Goal: Information Seeking & Learning: Check status

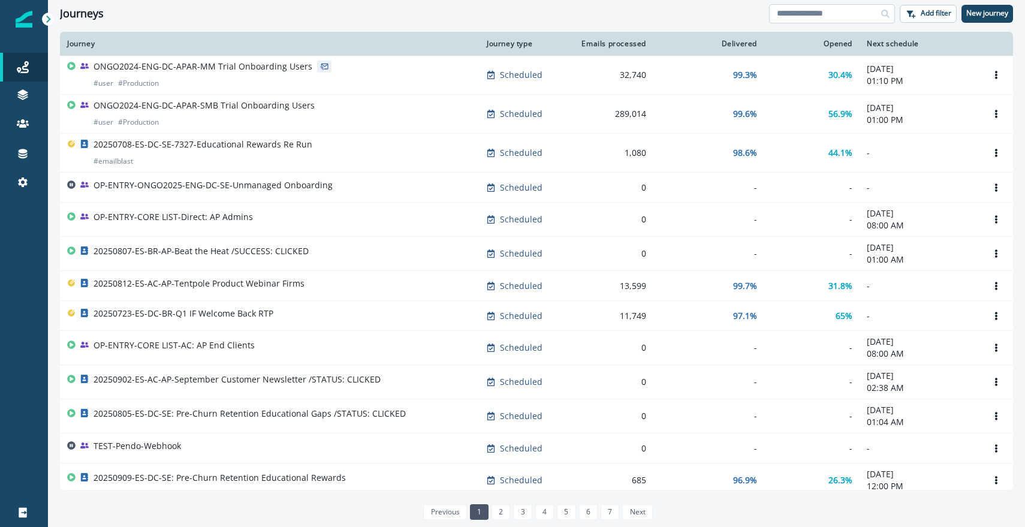
click at [809, 17] on input at bounding box center [832, 13] width 126 height 19
type input "*"
type input "*********"
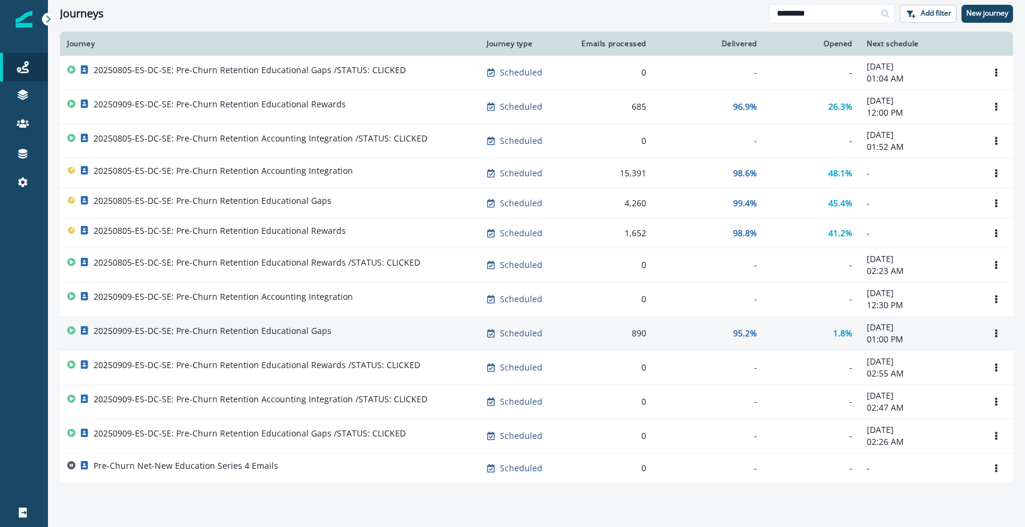
click at [281, 329] on p "20250909-ES-DC-SE: Pre-Churn Retention Educational Gaps" at bounding box center [213, 331] width 238 height 12
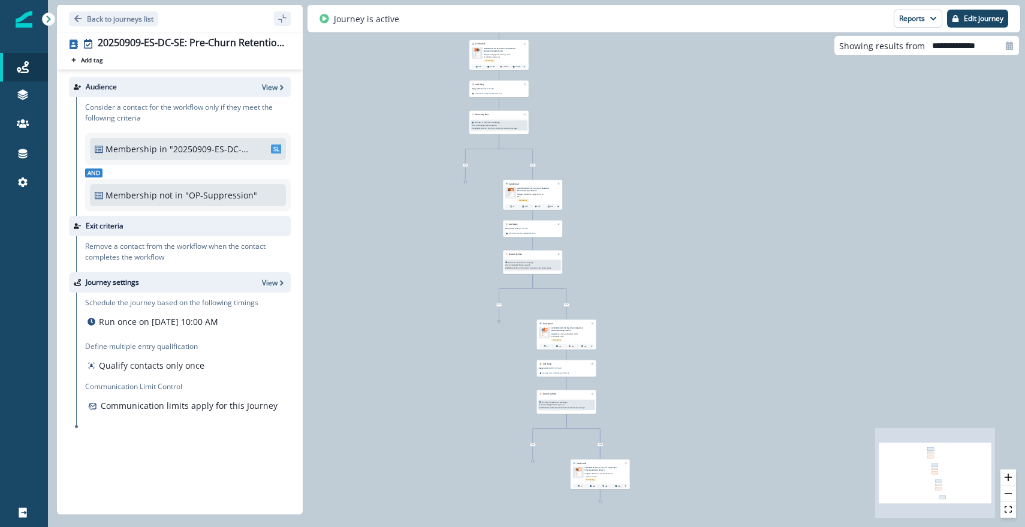
click at [441, 91] on div "890 contacts have entered the journey Send email Email asset changed, journey r…" at bounding box center [536, 263] width 977 height 527
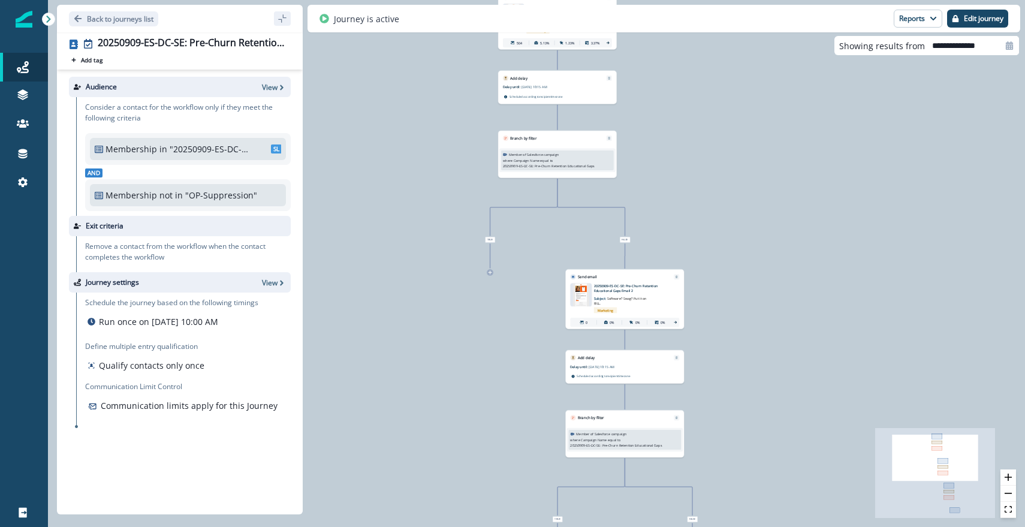
click at [441, 91] on div "890 contacts have entered the journey Send email Email asset changed, journey r…" at bounding box center [536, 263] width 977 height 527
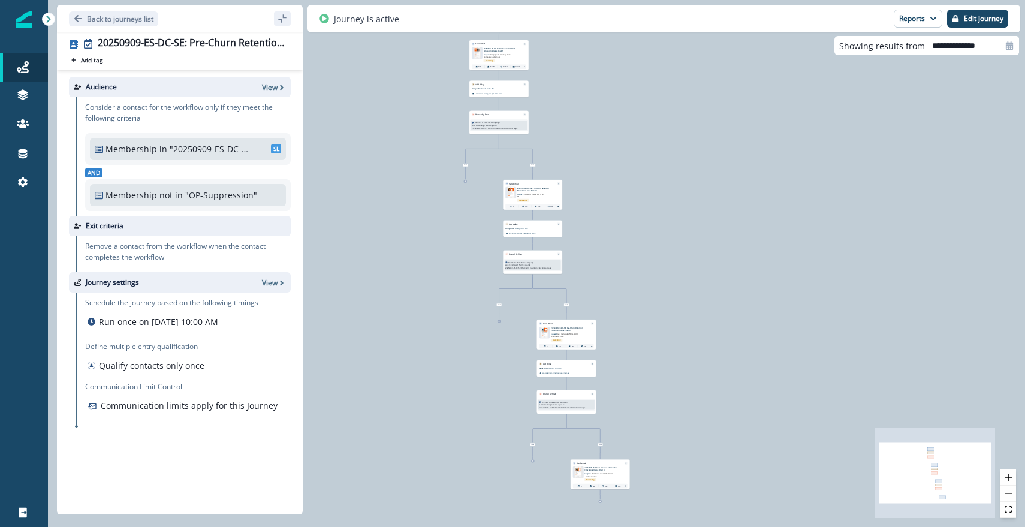
click at [190, 148] on p ""20250909-ES-DC-SE: Pre-Churn Retention Educational Gaps List"" at bounding box center [210, 149] width 80 height 13
click at [634, 215] on div "890 contacts have entered the journey Send email Email asset changed, journey r…" at bounding box center [536, 263] width 977 height 527
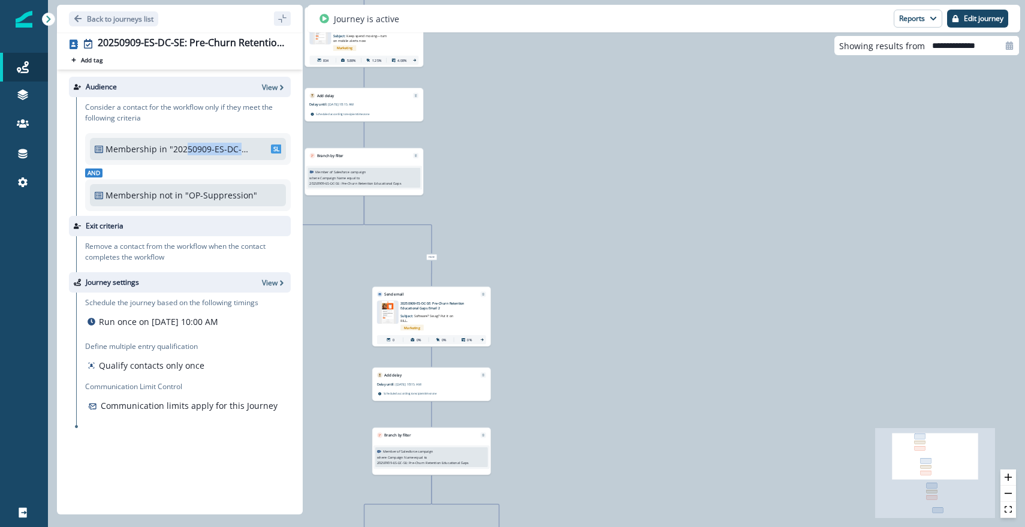
drag, startPoint x: 183, startPoint y: 148, endPoint x: 241, endPoint y: 148, distance: 58.2
click at [241, 148] on p ""20250909-ES-DC-SE: Pre-Churn Retention Educational Gaps List"" at bounding box center [210, 149] width 80 height 13
drag, startPoint x: 106, startPoint y: 197, endPoint x: 190, endPoint y: 194, distance: 84.6
click at [190, 194] on div "Membership not in "OP-Suppression" DL" at bounding box center [188, 195] width 186 height 13
click at [114, 192] on p "Membership" at bounding box center [132, 195] width 52 height 13
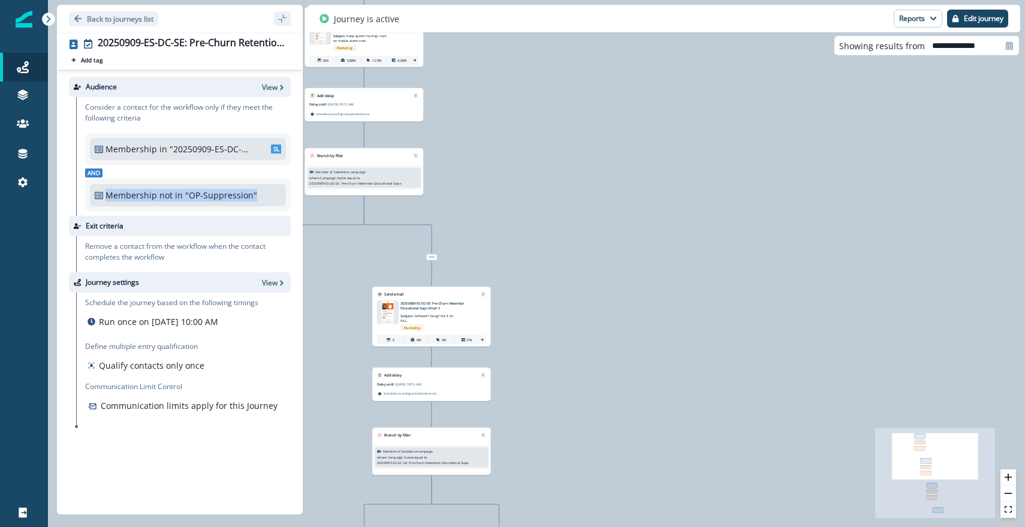
drag, startPoint x: 106, startPoint y: 195, endPoint x: 255, endPoint y: 194, distance: 148.7
click at [255, 194] on div "Membership not in "OP-Suppression" DL" at bounding box center [188, 195] width 186 height 13
click at [274, 88] on p "View" at bounding box center [270, 87] width 16 height 10
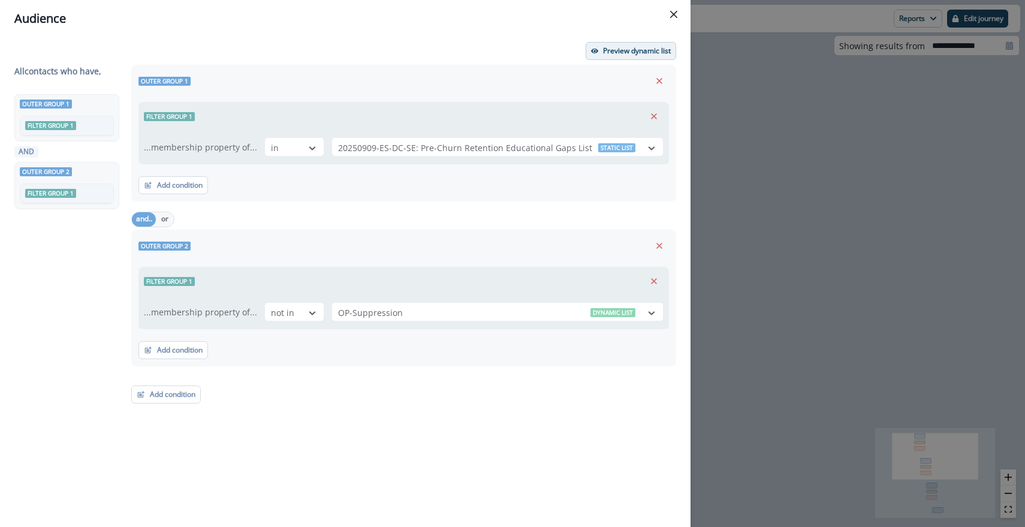
click at [612, 47] on p "Preview dynamic list" at bounding box center [637, 51] width 68 height 8
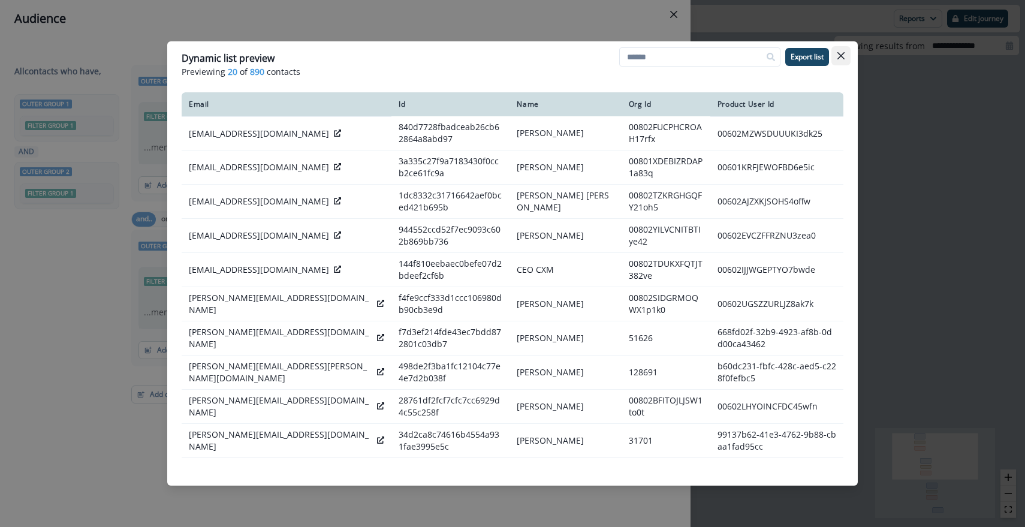
click at [841, 57] on icon "Close" at bounding box center [841, 55] width 7 height 7
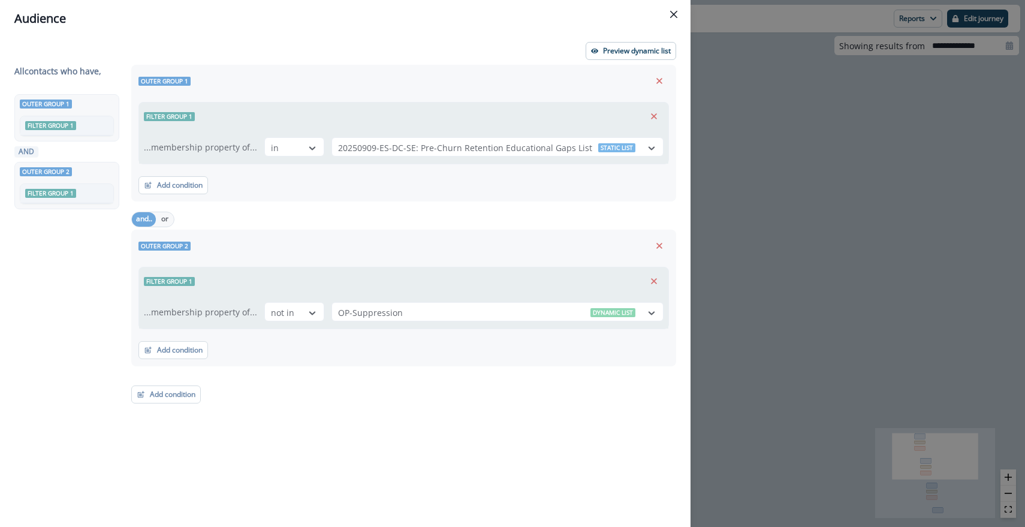
click at [917, 20] on div "Audience Preview dynamic list All contact s who have, Outer group 1 Filter grou…" at bounding box center [512, 263] width 1025 height 527
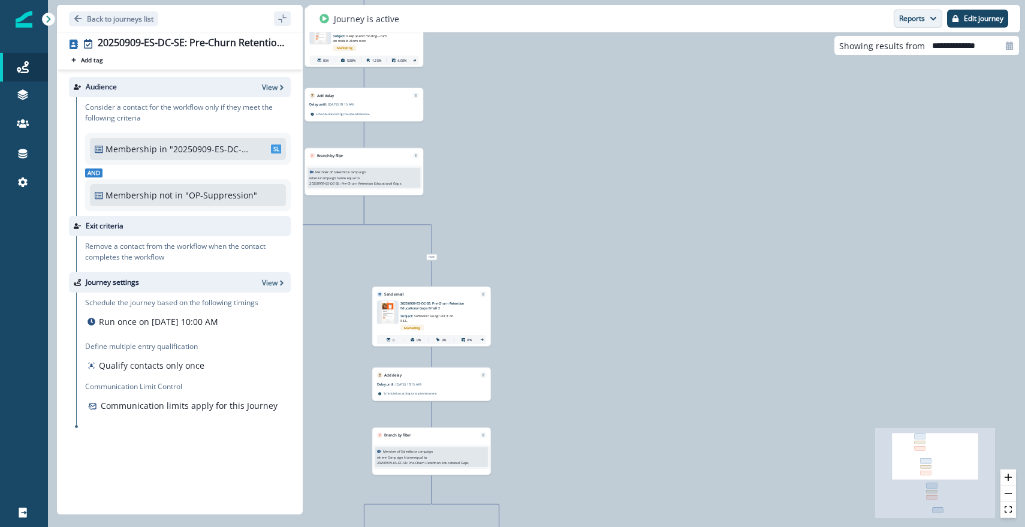
click at [919, 19] on button "Reports" at bounding box center [918, 19] width 49 height 18
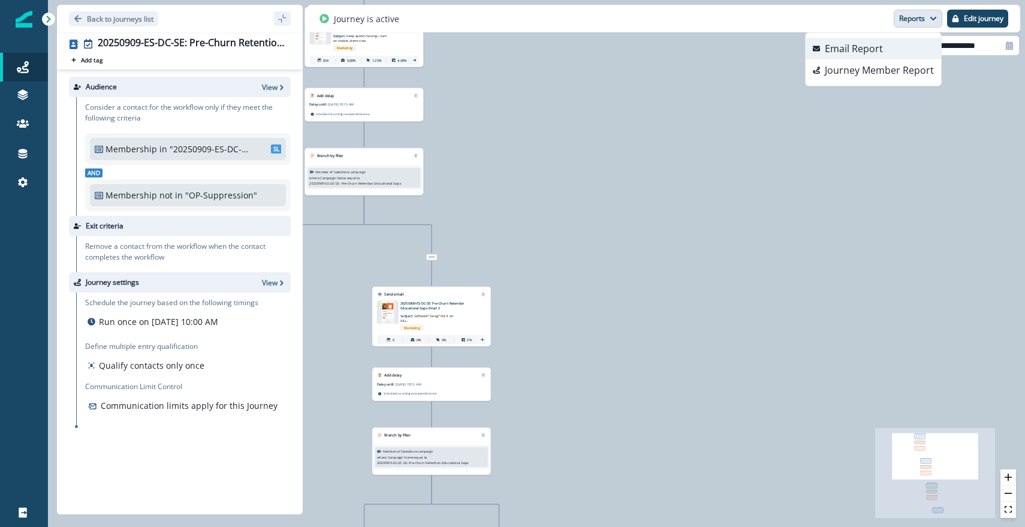
click at [864, 46] on p "Email Report" at bounding box center [854, 48] width 58 height 14
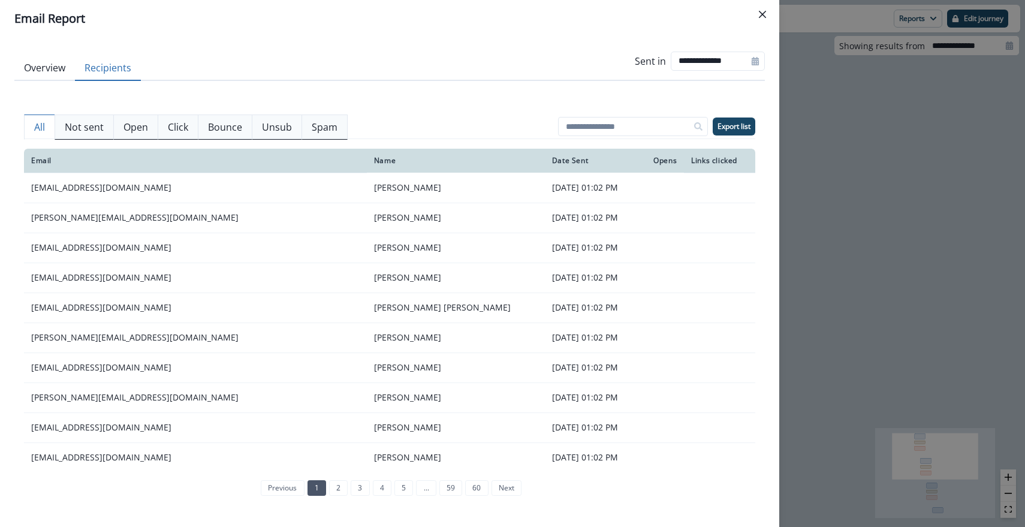
click at [91, 70] on button "Recipients" at bounding box center [108, 68] width 66 height 25
click at [73, 122] on p "Not sent" at bounding box center [84, 127] width 39 height 14
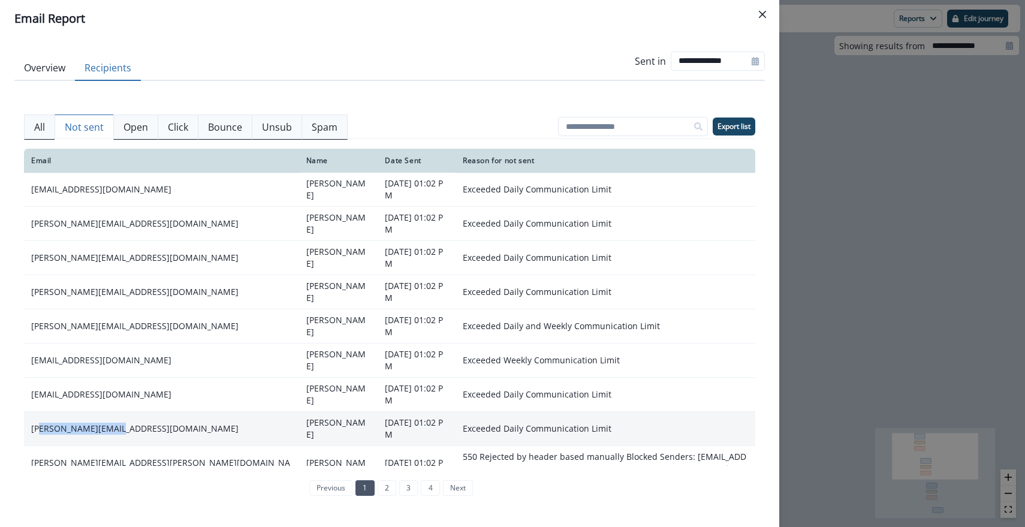
drag, startPoint x: 36, startPoint y: 399, endPoint x: 128, endPoint y: 401, distance: 92.4
click at [128, 412] on td "[PERSON_NAME][EMAIL_ADDRESS][DOMAIN_NAME]" at bounding box center [161, 429] width 275 height 34
click at [127, 412] on td "[PERSON_NAME][EMAIL_ADDRESS][DOMAIN_NAME]" at bounding box center [161, 429] width 275 height 34
drag, startPoint x: 127, startPoint y: 398, endPoint x: 40, endPoint y: 394, distance: 87.6
click at [40, 412] on td "[PERSON_NAME][EMAIL_ADDRESS][DOMAIN_NAME]" at bounding box center [161, 429] width 275 height 34
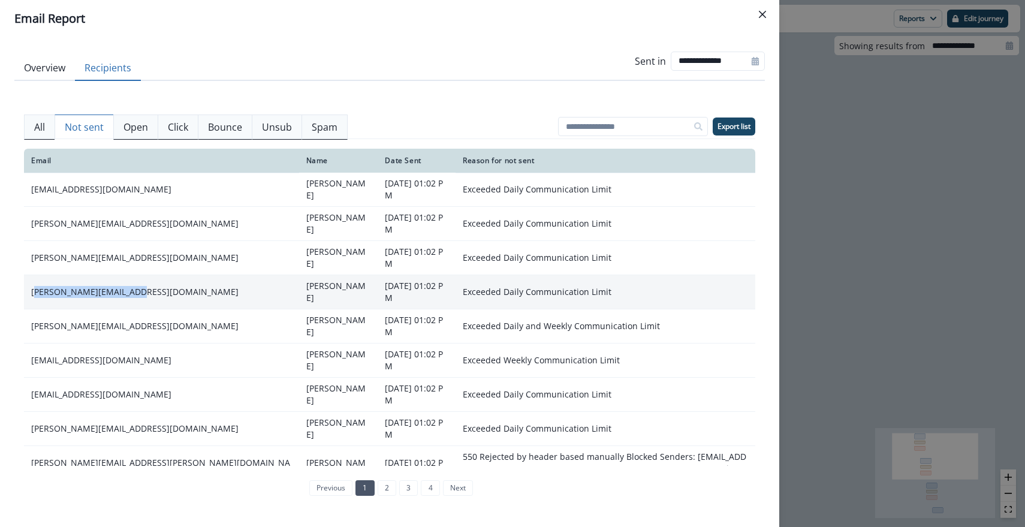
drag, startPoint x: 138, startPoint y: 276, endPoint x: 34, endPoint y: 276, distance: 103.7
click at [34, 276] on td "[PERSON_NAME][EMAIL_ADDRESS][DOMAIN_NAME]" at bounding box center [161, 292] width 275 height 34
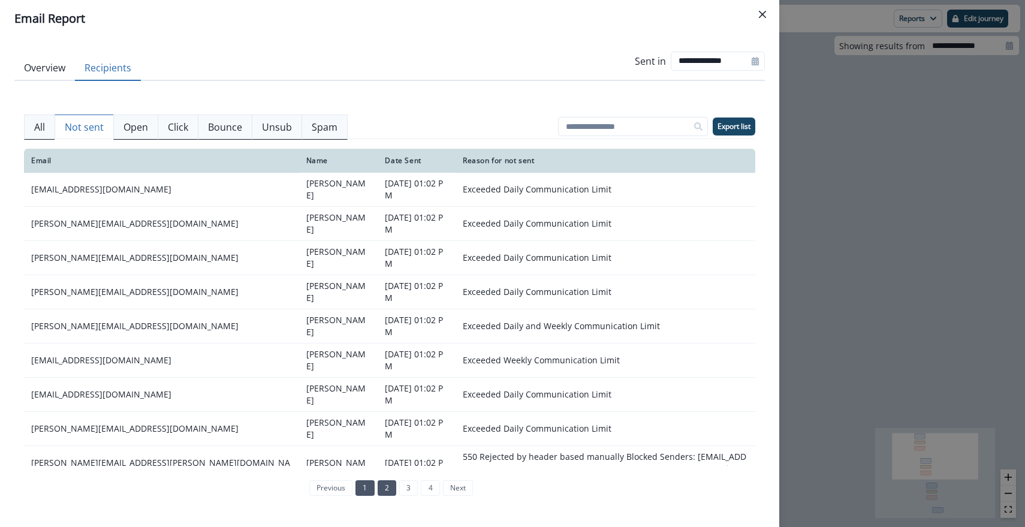
click at [389, 491] on link "2" at bounding box center [387, 488] width 19 height 16
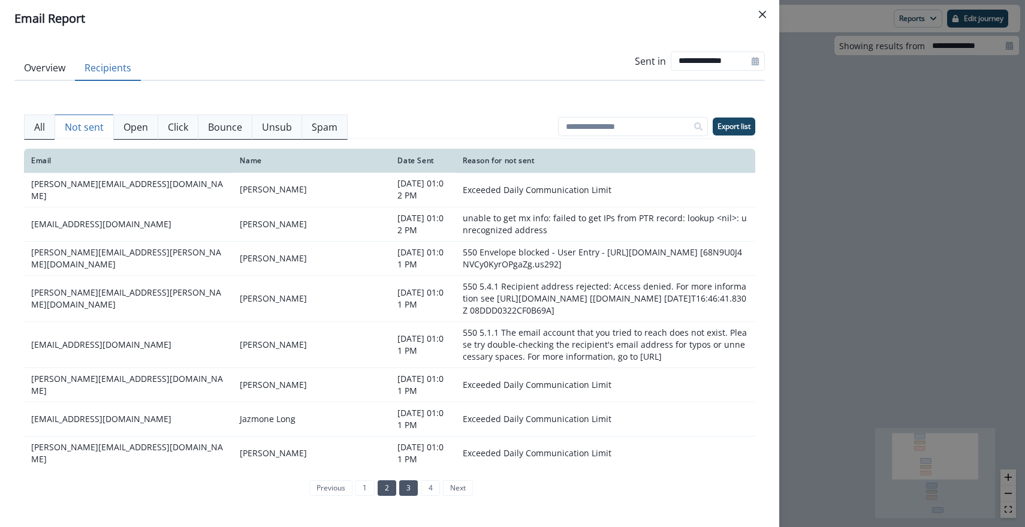
click at [408, 486] on link "3" at bounding box center [408, 488] width 19 height 16
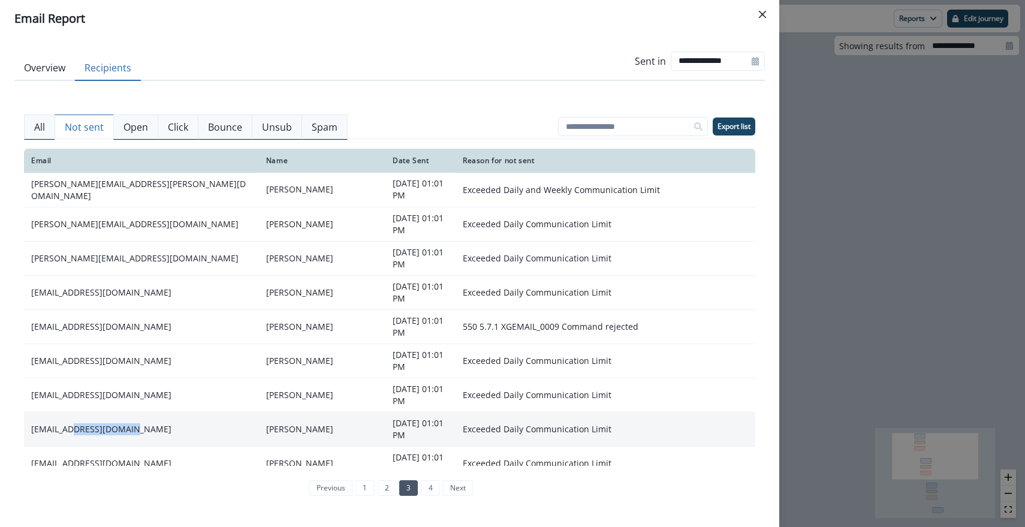
drag, startPoint x: 66, startPoint y: 399, endPoint x: 130, endPoint y: 399, distance: 63.6
click at [130, 412] on td "[EMAIL_ADDRESS][DOMAIN_NAME]" at bounding box center [141, 429] width 235 height 34
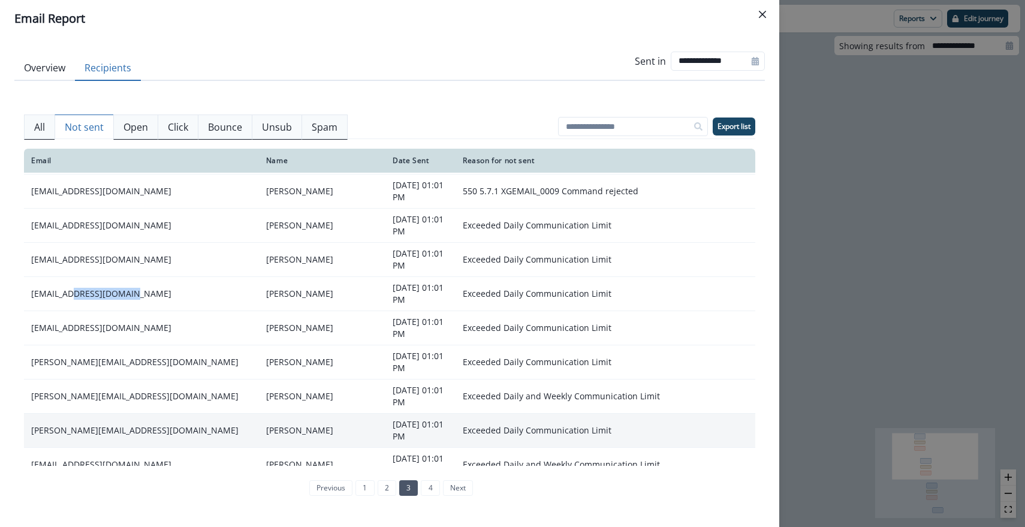
scroll to position [157, 0]
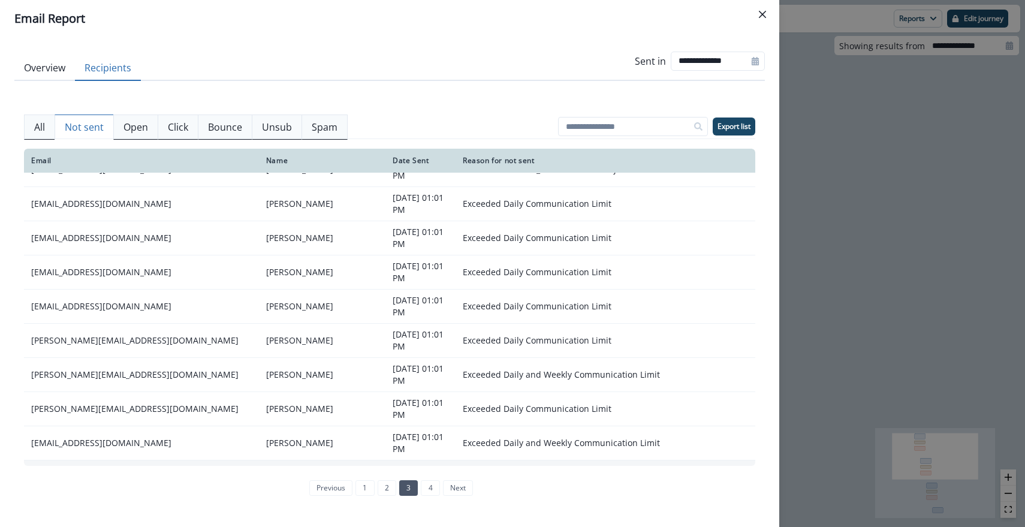
drag, startPoint x: 69, startPoint y: 427, endPoint x: 148, endPoint y: 420, distance: 79.4
click at [148, 460] on td "[PERSON_NAME][EMAIL_ADDRESS][DOMAIN_NAME]" at bounding box center [141, 477] width 235 height 34
drag, startPoint x: 95, startPoint y: 419, endPoint x: 185, endPoint y: 420, distance: 90.6
click at [185, 460] on td "[PERSON_NAME][EMAIL_ADDRESS][DOMAIN_NAME]" at bounding box center [141, 477] width 235 height 34
click at [431, 485] on link "4" at bounding box center [430, 488] width 19 height 16
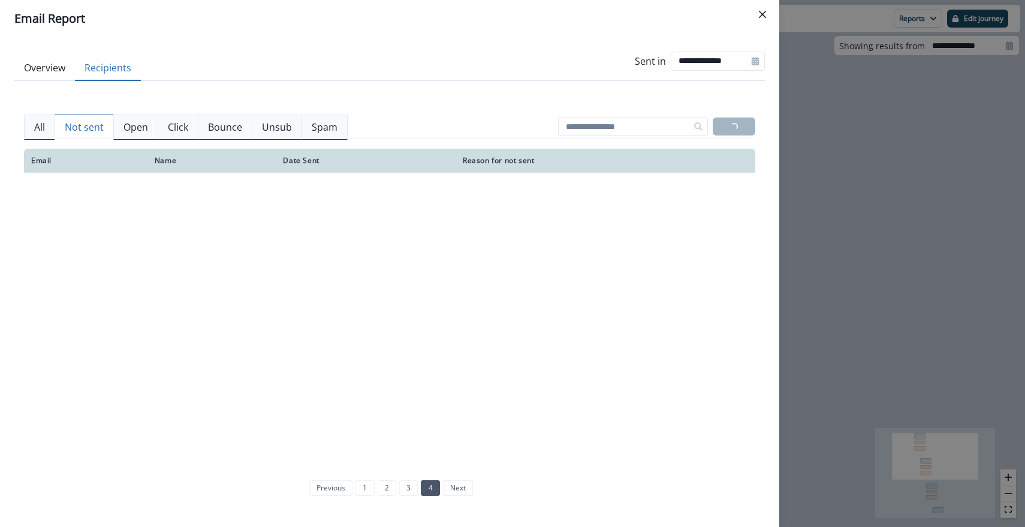
scroll to position [37, 0]
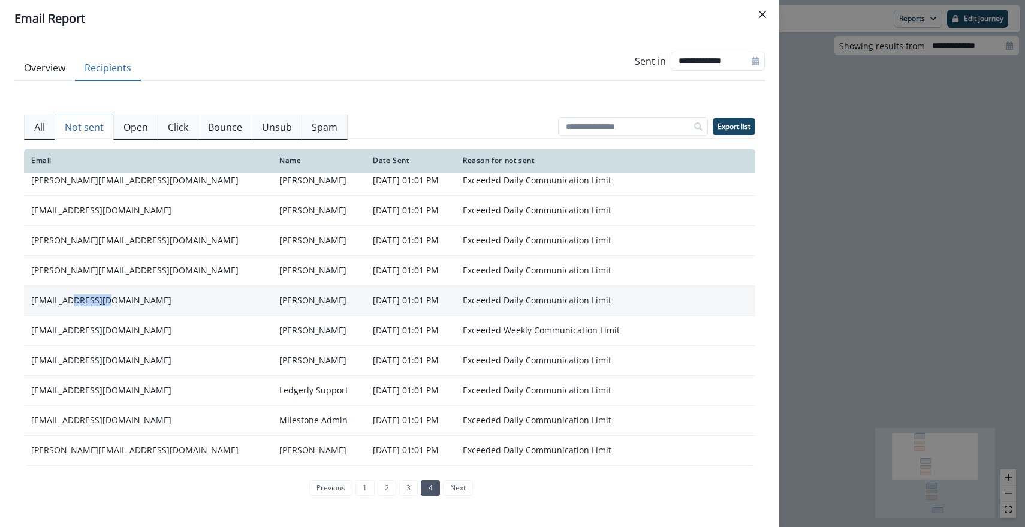
drag, startPoint x: 74, startPoint y: 302, endPoint x: 119, endPoint y: 304, distance: 45.0
click at [119, 304] on td "[EMAIL_ADDRESS][DOMAIN_NAME]" at bounding box center [148, 300] width 248 height 30
click at [124, 297] on td "[EMAIL_ADDRESS][DOMAIN_NAME]" at bounding box center [148, 300] width 248 height 30
drag, startPoint x: 71, startPoint y: 300, endPoint x: 97, endPoint y: 301, distance: 25.8
click at [97, 301] on td "[EMAIL_ADDRESS][DOMAIN_NAME]" at bounding box center [148, 300] width 248 height 30
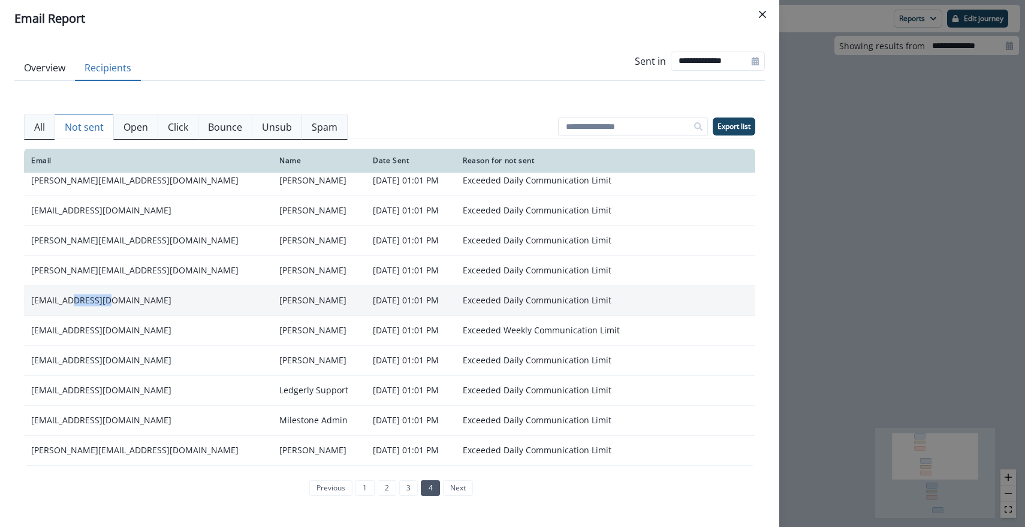
drag, startPoint x: 88, startPoint y: 302, endPoint x: 74, endPoint y: 303, distance: 14.4
click at [74, 303] on td "[EMAIL_ADDRESS][DOMAIN_NAME]" at bounding box center [148, 300] width 248 height 30
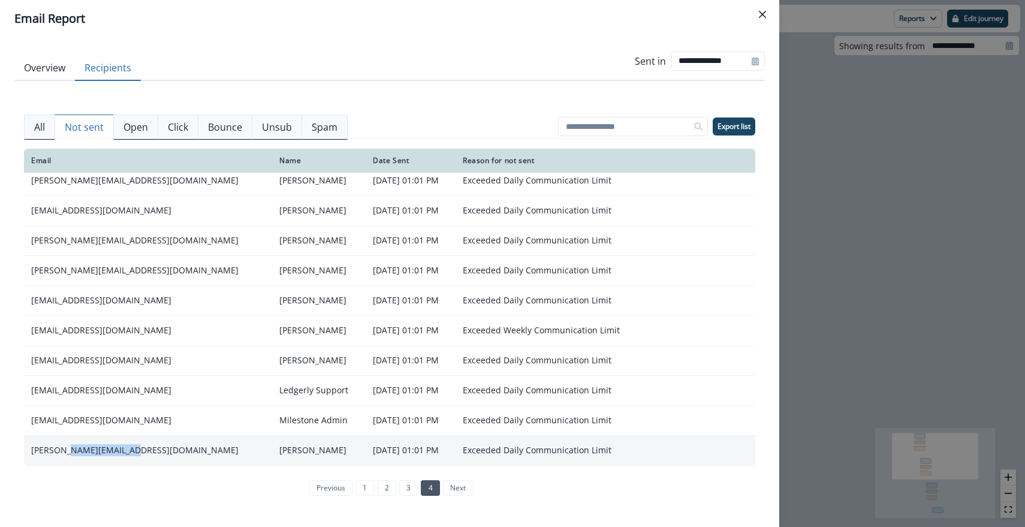
drag, startPoint x: 71, startPoint y: 456, endPoint x: 138, endPoint y: 448, distance: 67.6
click at [138, 448] on td "[PERSON_NAME][EMAIL_ADDRESS][DOMAIN_NAME]" at bounding box center [148, 450] width 248 height 30
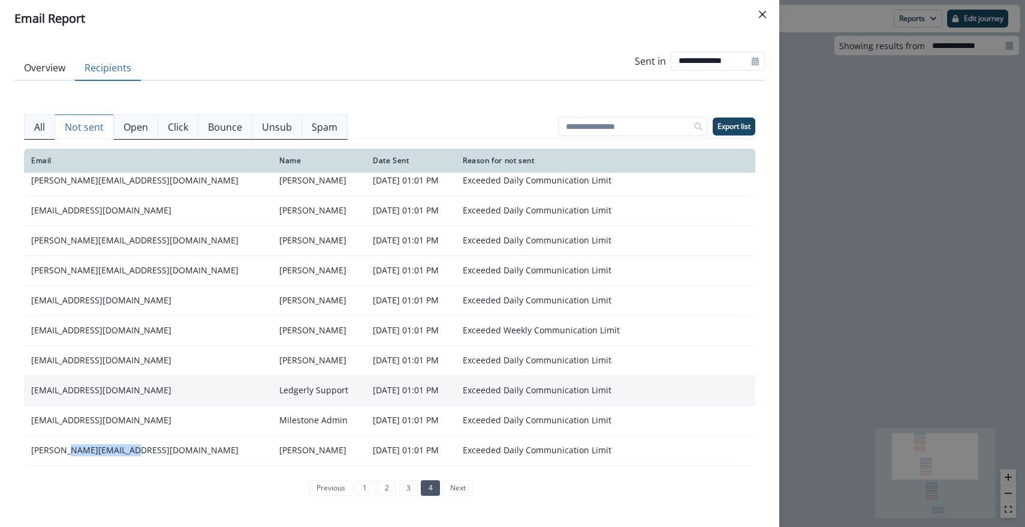
drag, startPoint x: 88, startPoint y: 390, endPoint x: 185, endPoint y: 394, distance: 97.2
click at [185, 394] on td "[EMAIL_ADDRESS][DOMAIN_NAME]" at bounding box center [148, 390] width 248 height 30
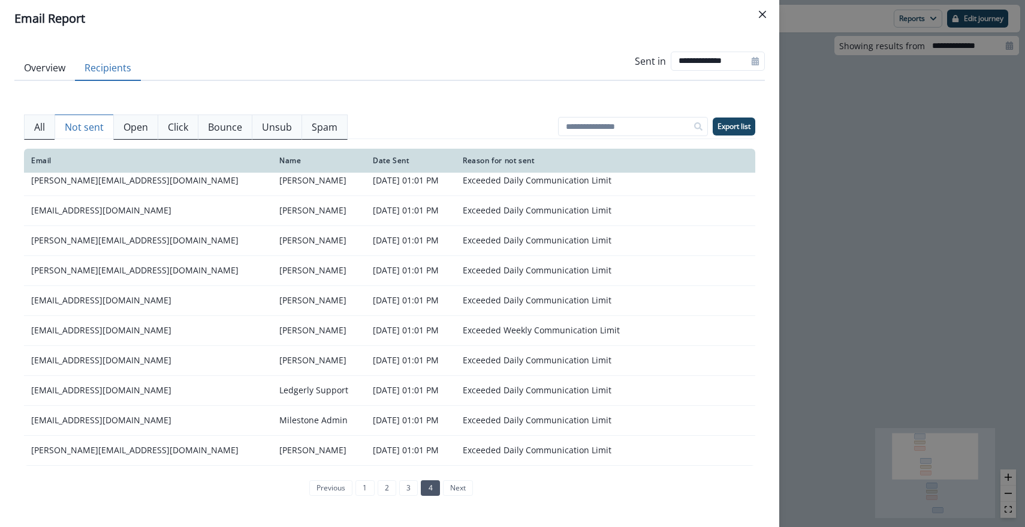
click at [458, 485] on li "next" at bounding box center [456, 488] width 33 height 16
click at [432, 488] on link "4" at bounding box center [430, 488] width 19 height 16
drag, startPoint x: 470, startPoint y: 475, endPoint x: 453, endPoint y: 494, distance: 25.0
click at [468, 477] on div "previous 1 2 3 4 next" at bounding box center [390, 488] width 176 height 25
click at [453, 494] on li "next" at bounding box center [456, 488] width 33 height 16
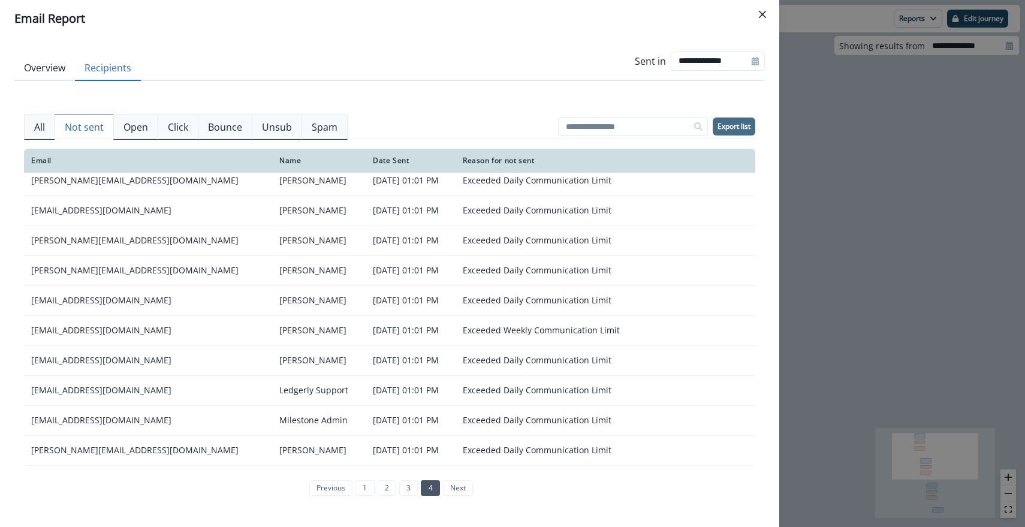
click at [744, 122] on p "Export list" at bounding box center [734, 126] width 33 height 8
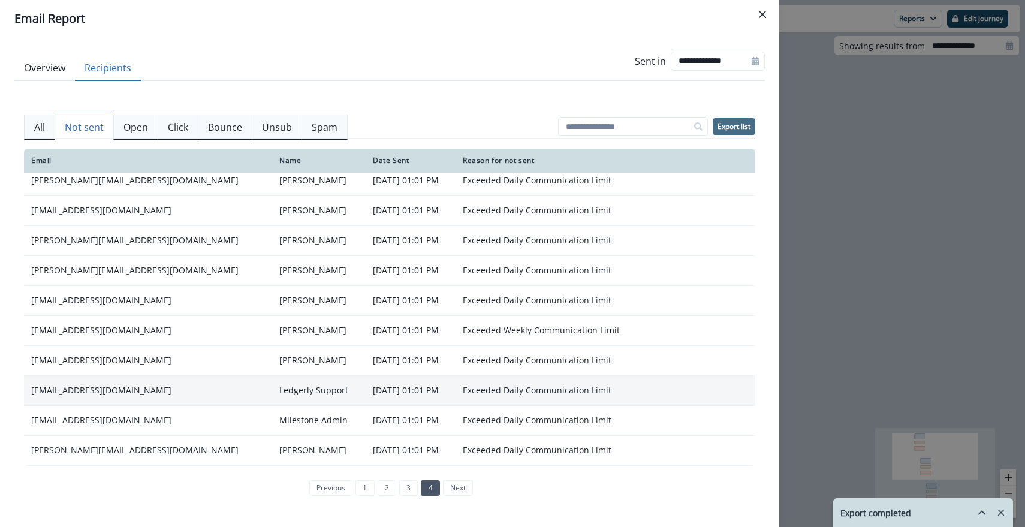
drag, startPoint x: 67, startPoint y: 393, endPoint x: 190, endPoint y: 402, distance: 123.9
click at [190, 402] on td "[EMAIL_ADDRESS][DOMAIN_NAME]" at bounding box center [148, 390] width 248 height 30
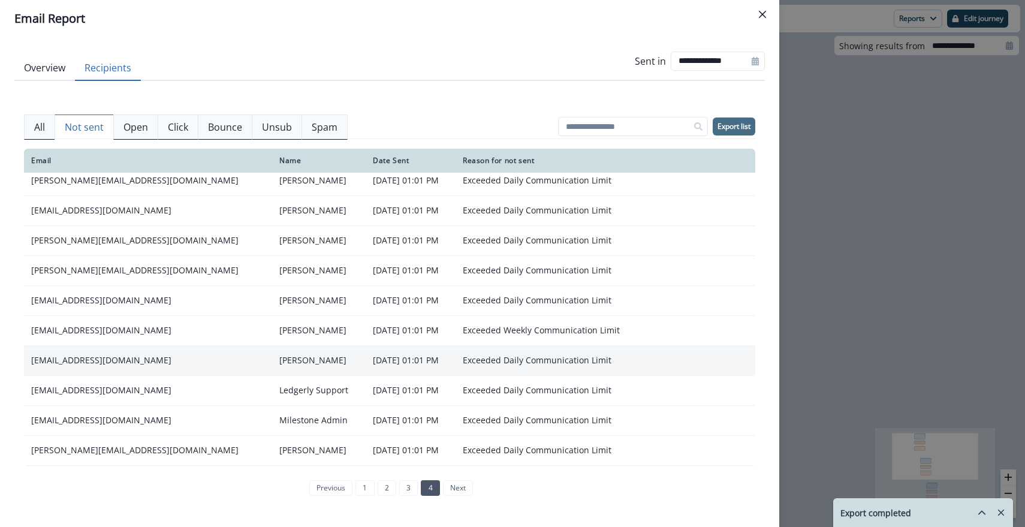
drag, startPoint x: 78, startPoint y: 360, endPoint x: 188, endPoint y: 360, distance: 109.7
click at [188, 360] on td "[EMAIL_ADDRESS][DOMAIN_NAME]" at bounding box center [148, 360] width 248 height 30
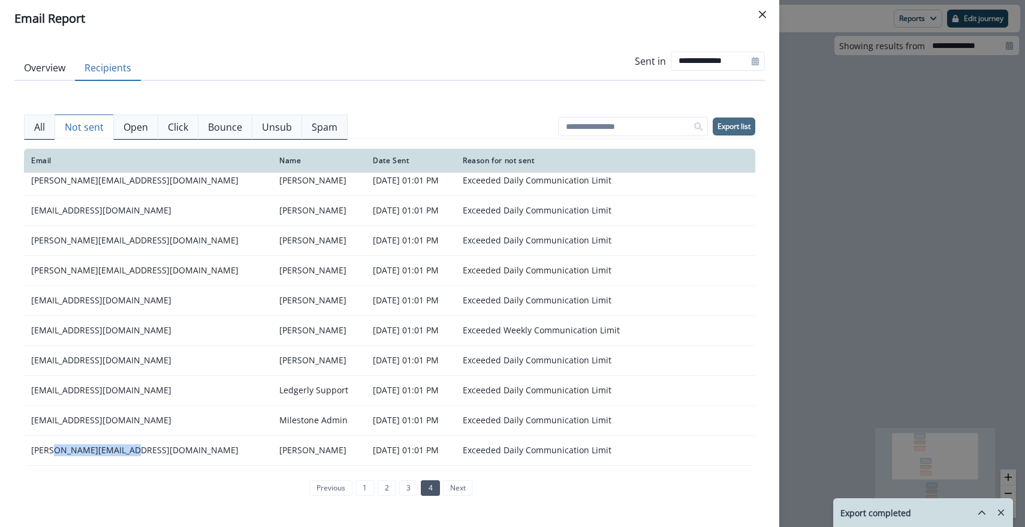
drag, startPoint x: 56, startPoint y: 451, endPoint x: 289, endPoint y: 472, distance: 233.6
click at [180, 455] on td "[PERSON_NAME][EMAIL_ADDRESS][DOMAIN_NAME]" at bounding box center [148, 450] width 248 height 30
click at [365, 490] on link "1" at bounding box center [365, 488] width 19 height 16
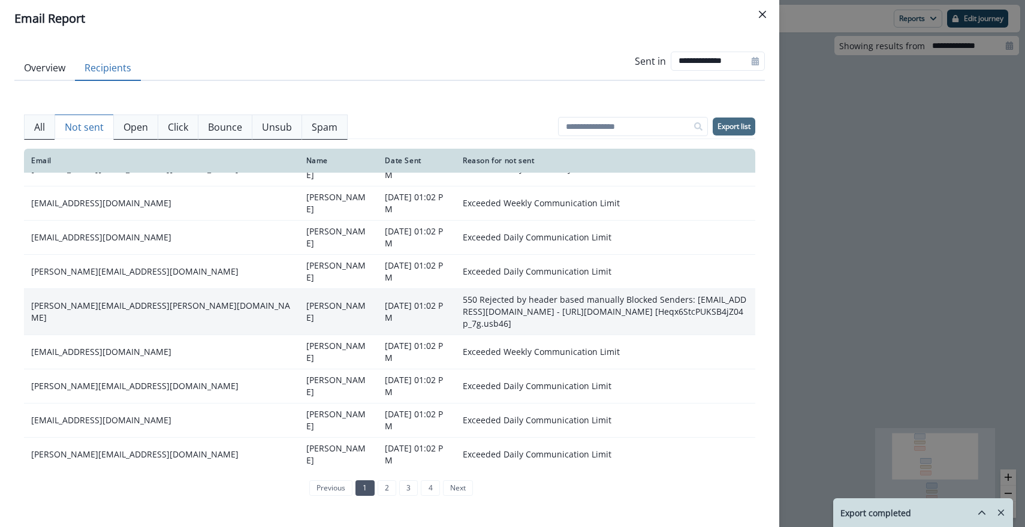
drag, startPoint x: 457, startPoint y: 264, endPoint x: 697, endPoint y: 295, distance: 241.8
click at [697, 295] on td "550 Rejected by header based manually Blocked Senders: [EMAIL_ADDRESS][DOMAIN_N…" at bounding box center [606, 312] width 300 height 46
click at [592, 294] on td "550 Rejected by header based manually Blocked Senders: [EMAIL_ADDRESS][DOMAIN_N…" at bounding box center [606, 312] width 300 height 46
drag, startPoint x: 70, startPoint y: 284, endPoint x: 134, endPoint y: 279, distance: 64.9
click at [134, 289] on td "[PERSON_NAME][EMAIL_ADDRESS][PERSON_NAME][DOMAIN_NAME]" at bounding box center [161, 312] width 275 height 46
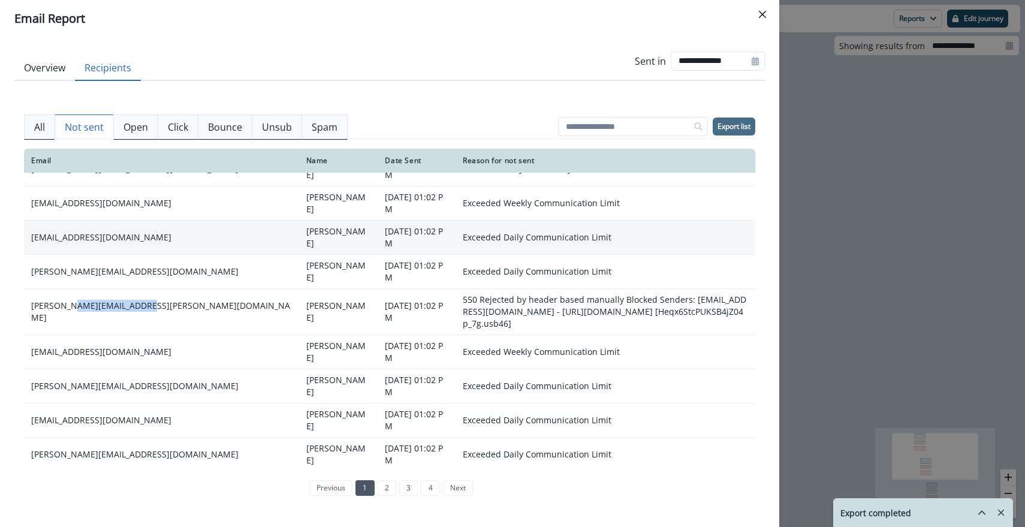
scroll to position [157, 0]
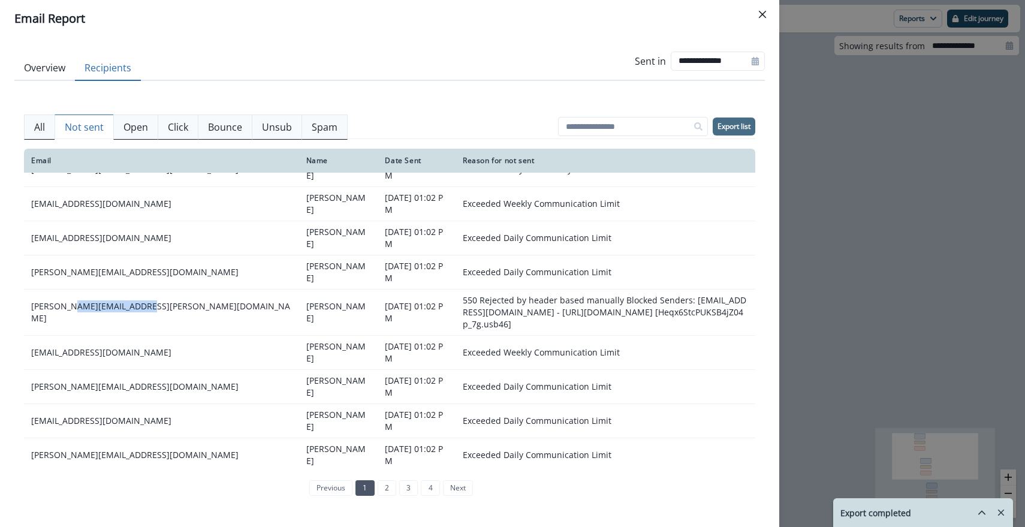
click at [33, 128] on button "All" at bounding box center [39, 127] width 31 height 25
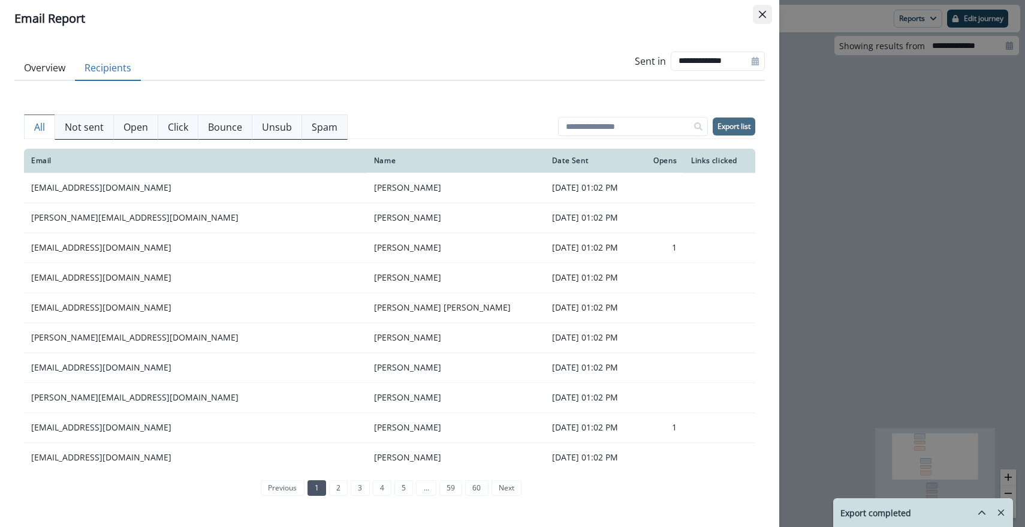
click at [762, 17] on icon "Close" at bounding box center [762, 14] width 7 height 7
